Goal: Check status

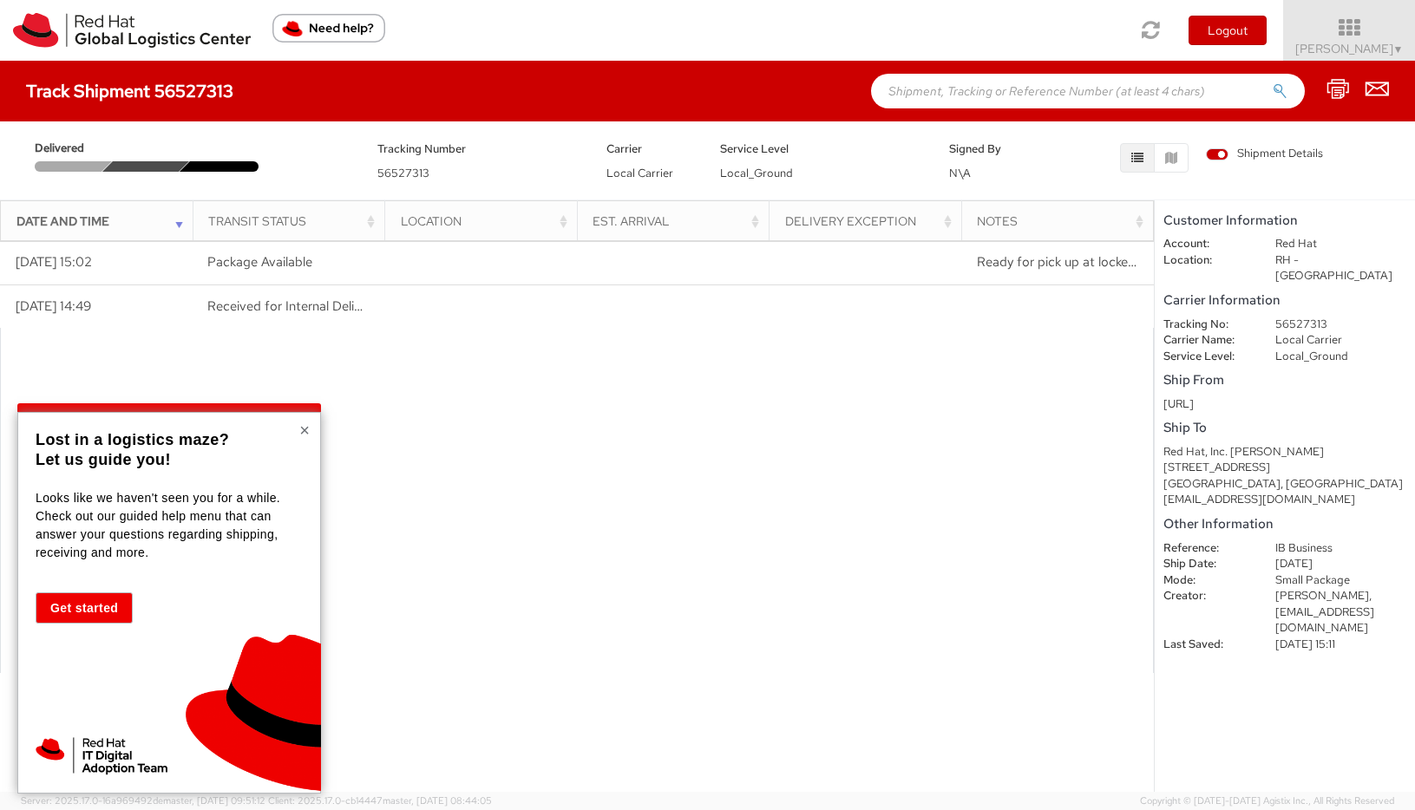
click at [308, 430] on button "×" at bounding box center [304, 430] width 10 height 17
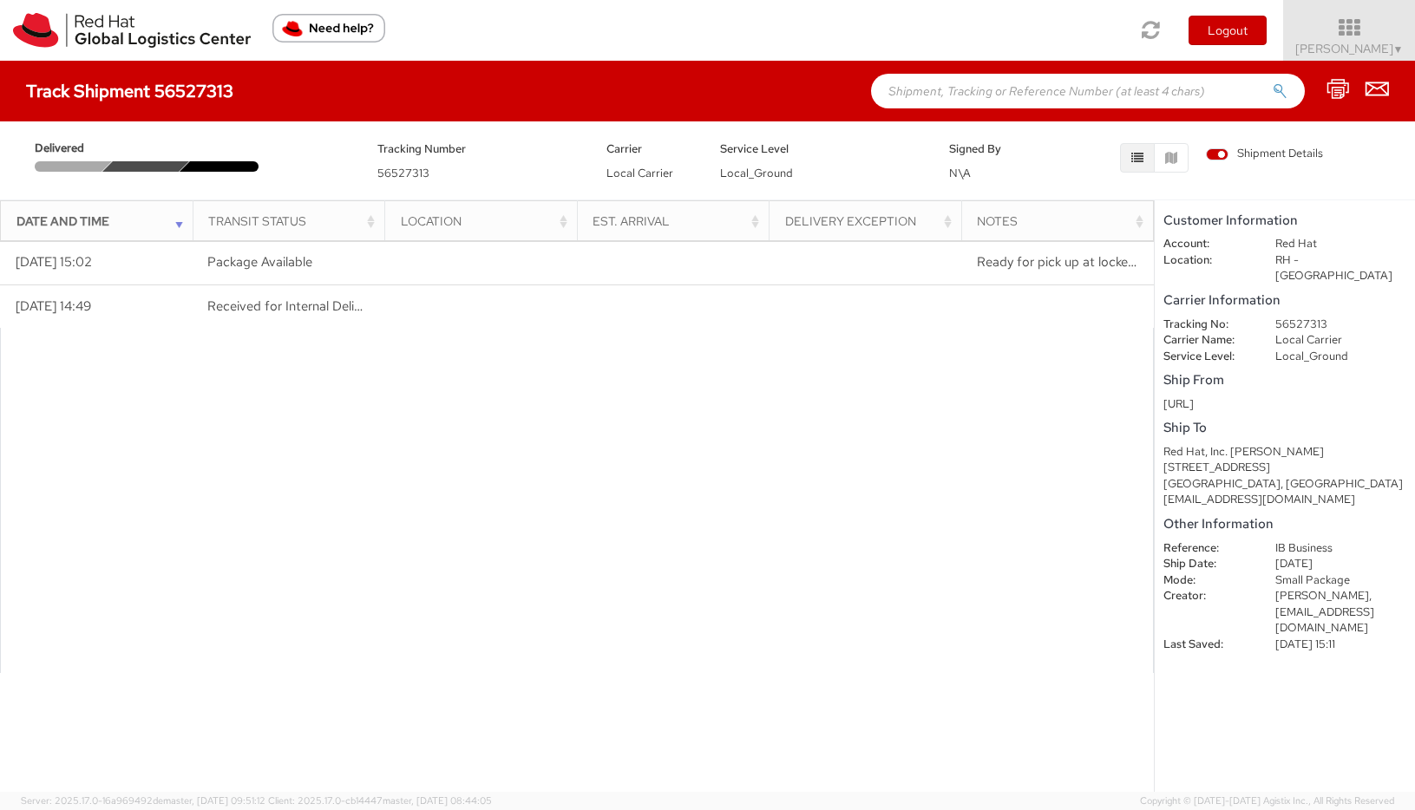
drag, startPoint x: 1162, startPoint y: 388, endPoint x: 1216, endPoint y: 390, distance: 54.7
click at [1216, 390] on shipment-details "Customer Information Account: Red Hat Location: RH - [GEOGRAPHIC_DATA] Carrier …" at bounding box center [1285, 496] width 260 height 592
click at [1230, 396] on div "[URL]" at bounding box center [1284, 404] width 243 height 16
drag, startPoint x: 1248, startPoint y: 392, endPoint x: 1163, endPoint y: 224, distance: 189.0
click at [1163, 224] on shipment-details "Customer Information Account: Red Hat Location: RH - [GEOGRAPHIC_DATA] Carrier …" at bounding box center [1285, 496] width 260 height 592
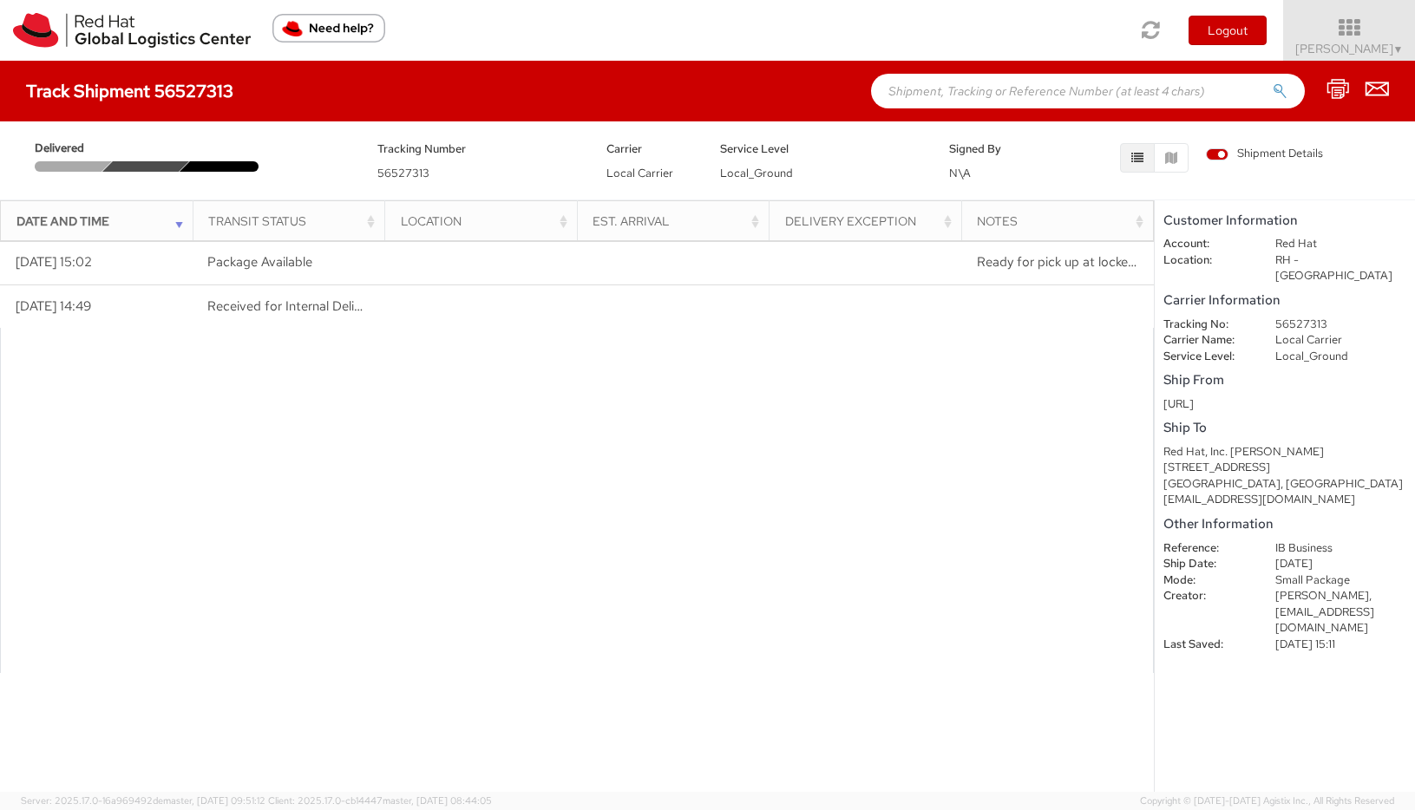
click at [1370, 637] on dd "[DATE] 15:11" at bounding box center [1340, 645] width 157 height 16
drag, startPoint x: 1371, startPoint y: 616, endPoint x: 1160, endPoint y: 224, distance: 445.2
click at [1160, 224] on shipment-details "Customer Information Account: Red Hat Location: RH - [GEOGRAPHIC_DATA] Carrier …" at bounding box center [1285, 496] width 260 height 592
click at [962, 504] on div at bounding box center [577, 500] width 1154 height 345
